Goal: Information Seeking & Learning: Find specific fact

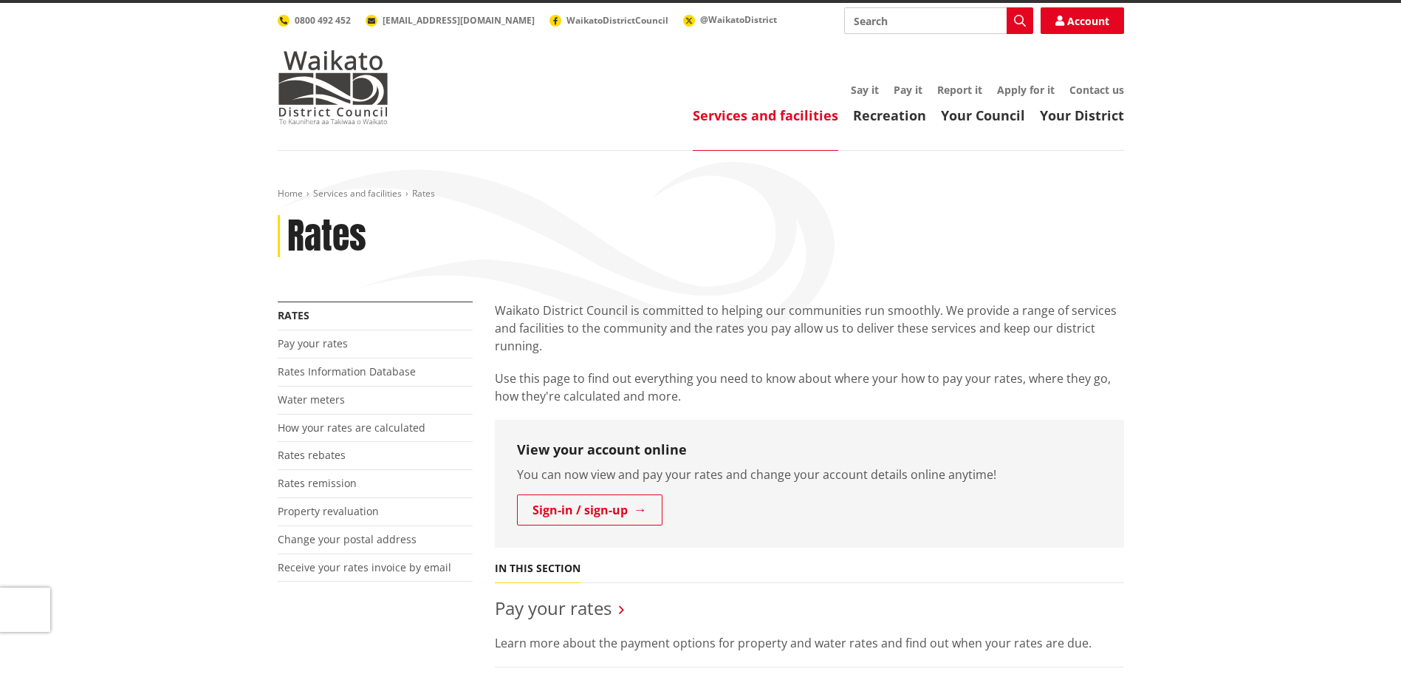
scroll to position [222, 0]
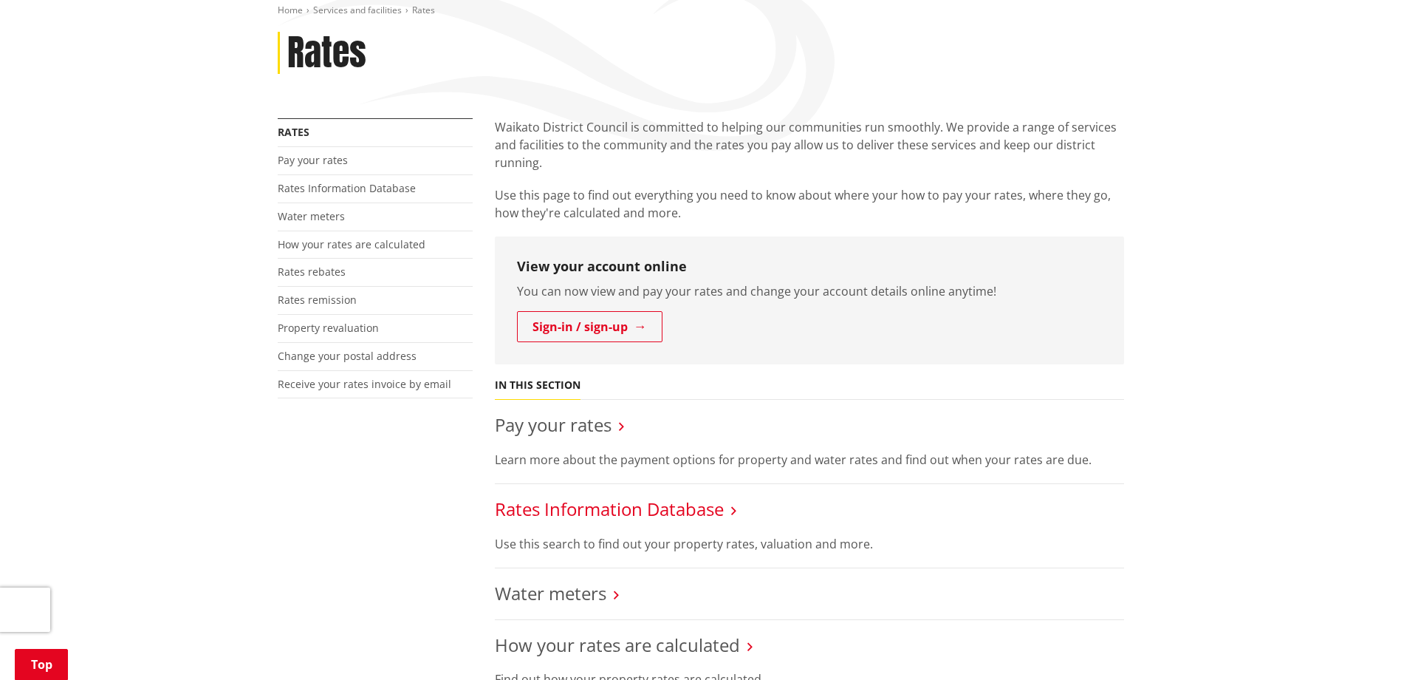
click at [666, 508] on link "Rates Information Database" at bounding box center [609, 508] width 229 height 24
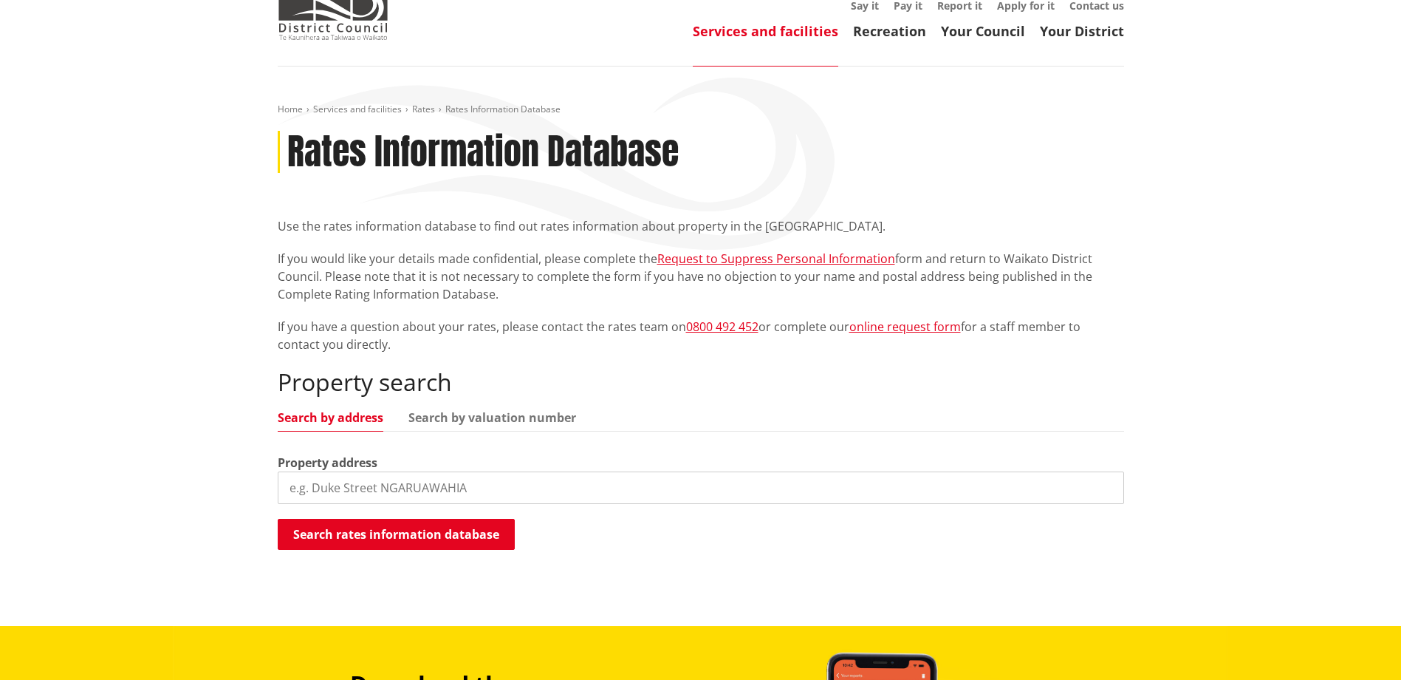
scroll to position [295, 0]
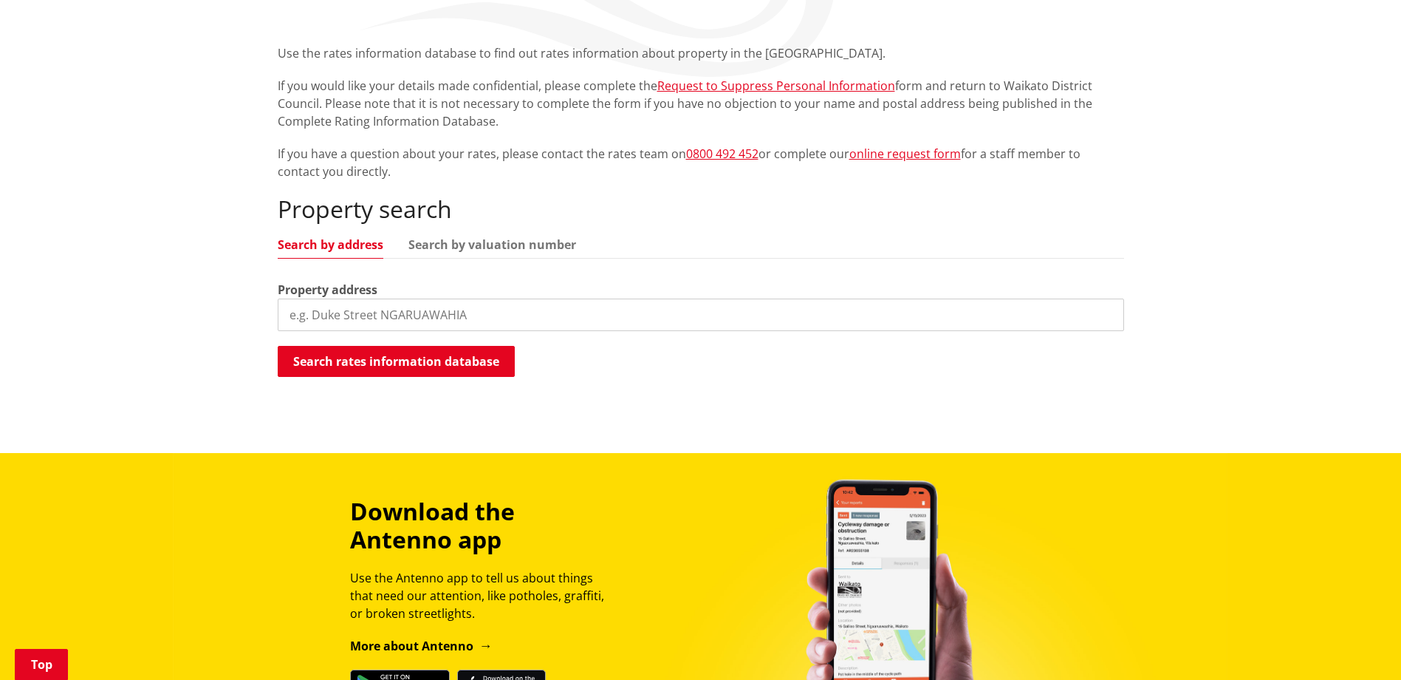
click at [383, 317] on input "search" at bounding box center [701, 314] width 846 height 33
type input "42 Mclean Street"
click at [371, 358] on button "Search rates information database" at bounding box center [396, 361] width 237 height 31
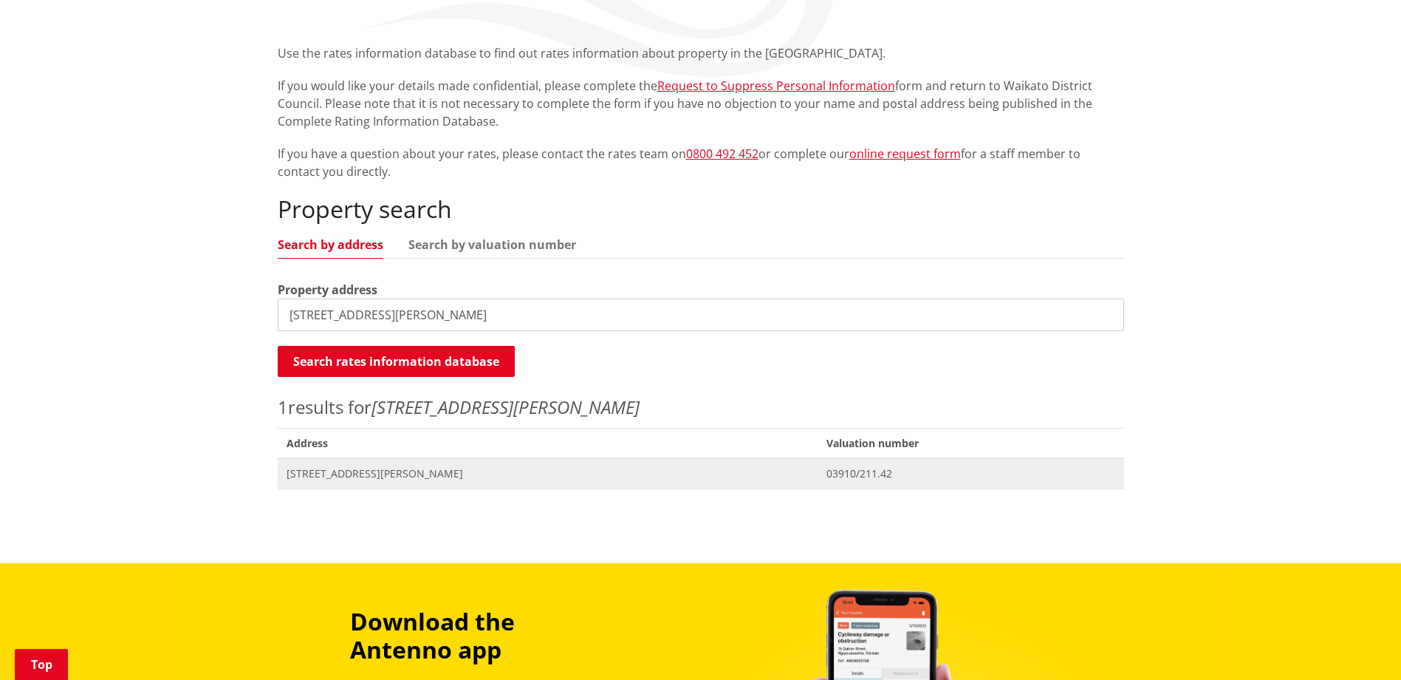
click at [339, 477] on span "[STREET_ADDRESS][PERSON_NAME]" at bounding box center [548, 473] width 523 height 15
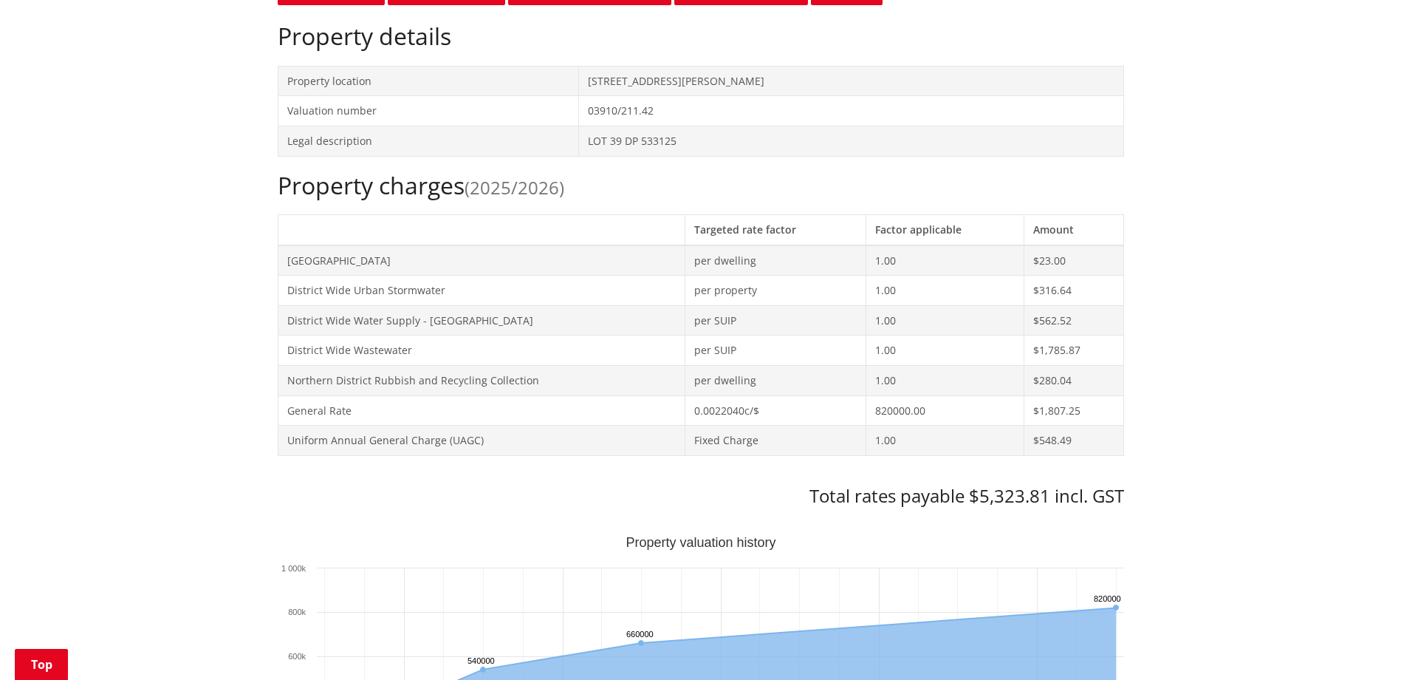
scroll to position [517, 0]
